Goal: Register for event/course

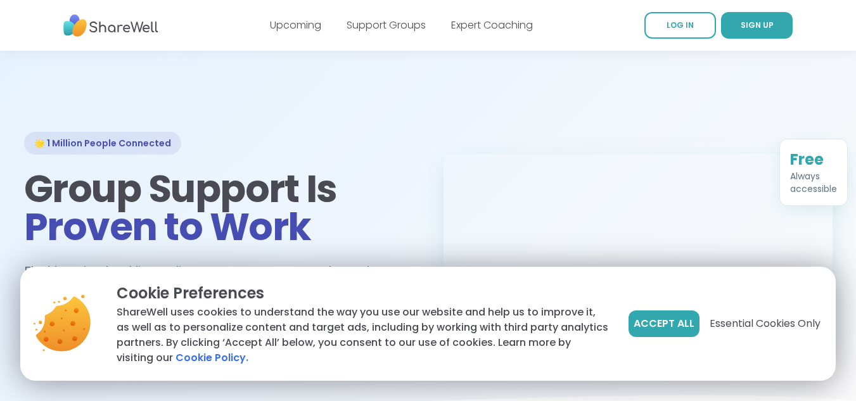
click at [667, 324] on span "Accept All" at bounding box center [663, 323] width 61 height 15
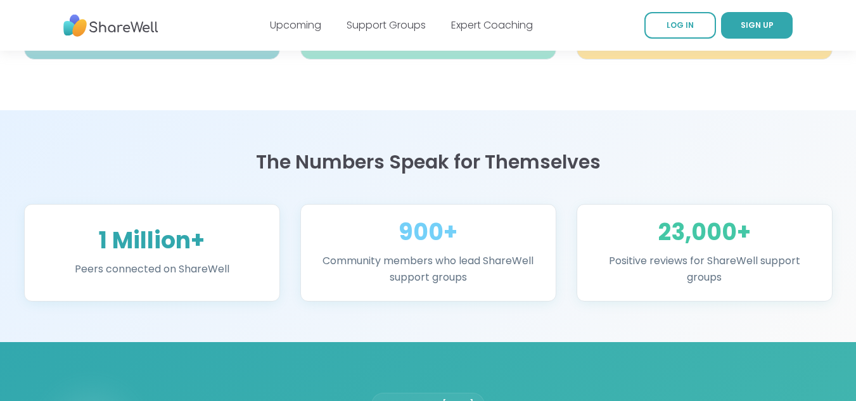
scroll to position [1051, 0]
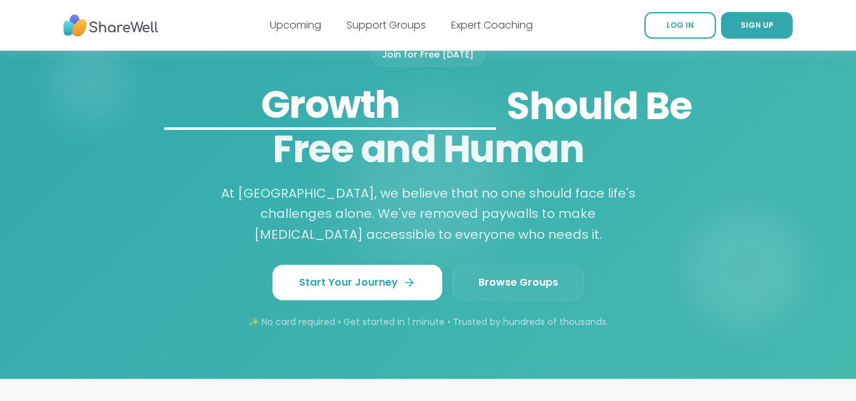
click at [526, 274] on link "Browse Groups" at bounding box center [518, 282] width 132 height 35
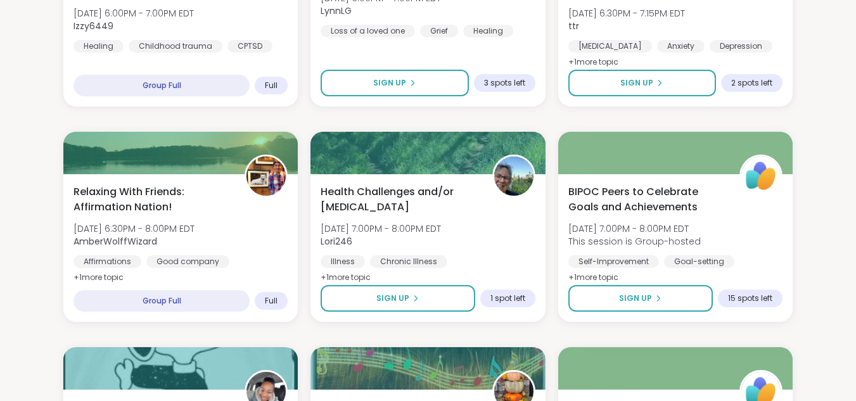
scroll to position [1051, 0]
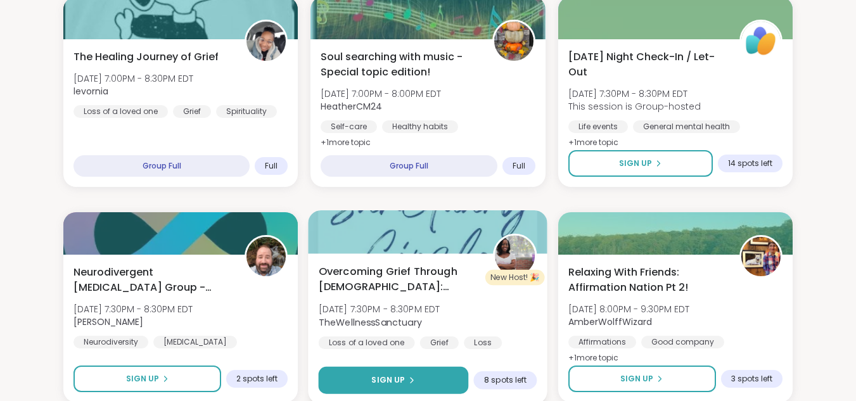
click at [391, 375] on span "Sign Up" at bounding box center [389, 379] width 34 height 11
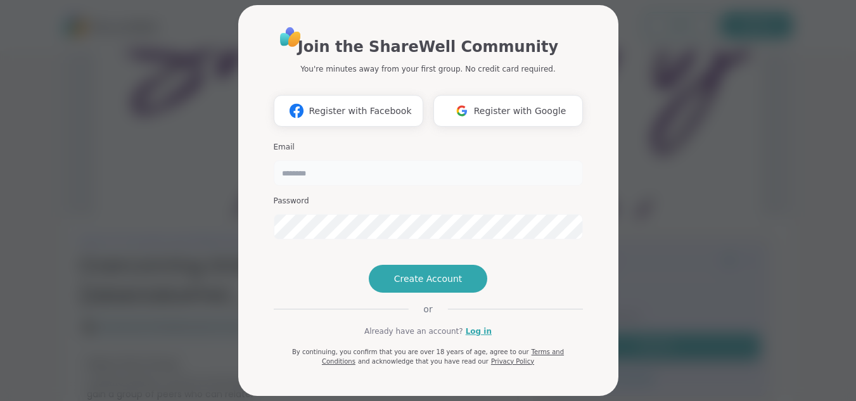
click at [396, 172] on input "email" at bounding box center [428, 172] width 309 height 25
click at [707, 188] on div "Join the ShareWell Community You're minutes away from your first group. No cred…" at bounding box center [428, 200] width 840 height 401
